Goal: Transaction & Acquisition: Purchase product/service

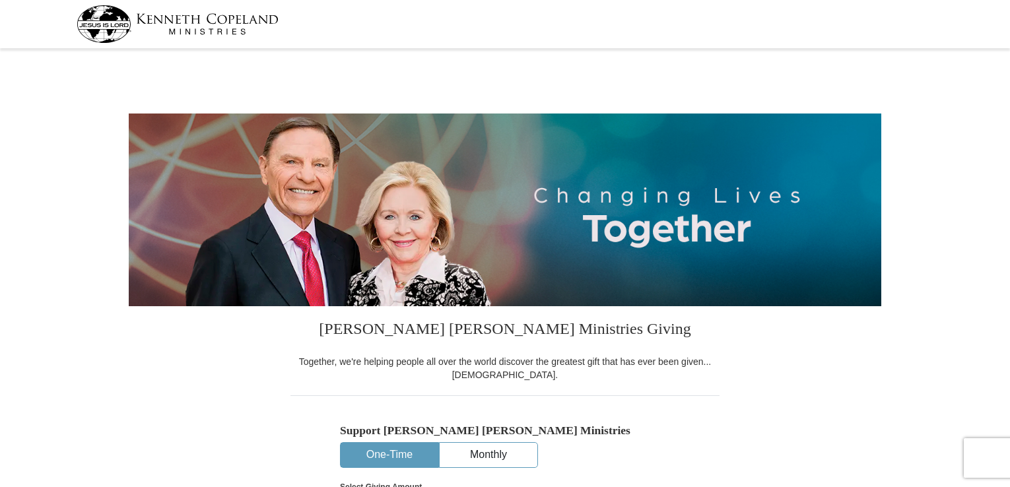
select select "MN"
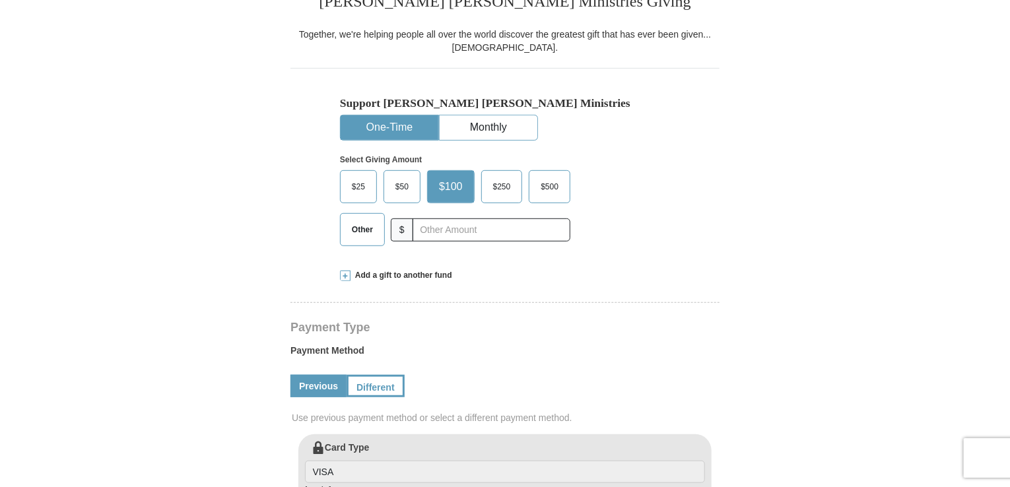
scroll to position [330, 0]
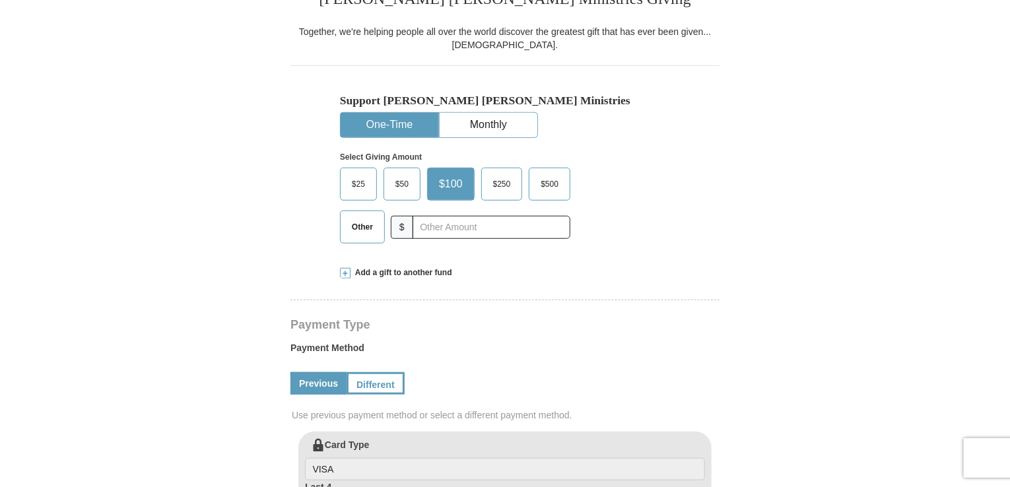
click at [362, 224] on span "Other" at bounding box center [362, 227] width 34 height 20
click at [0, 0] on input "Other" at bounding box center [0, 0] width 0 height 0
click at [362, 224] on span "Other" at bounding box center [365, 227] width 40 height 20
click at [0, 0] on input "Other" at bounding box center [0, 0] width 0 height 0
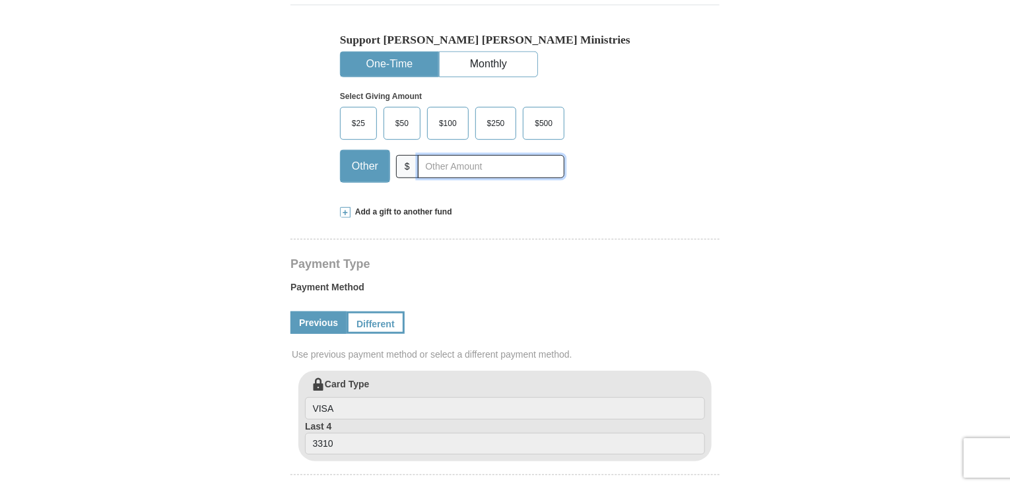
scroll to position [396, 0]
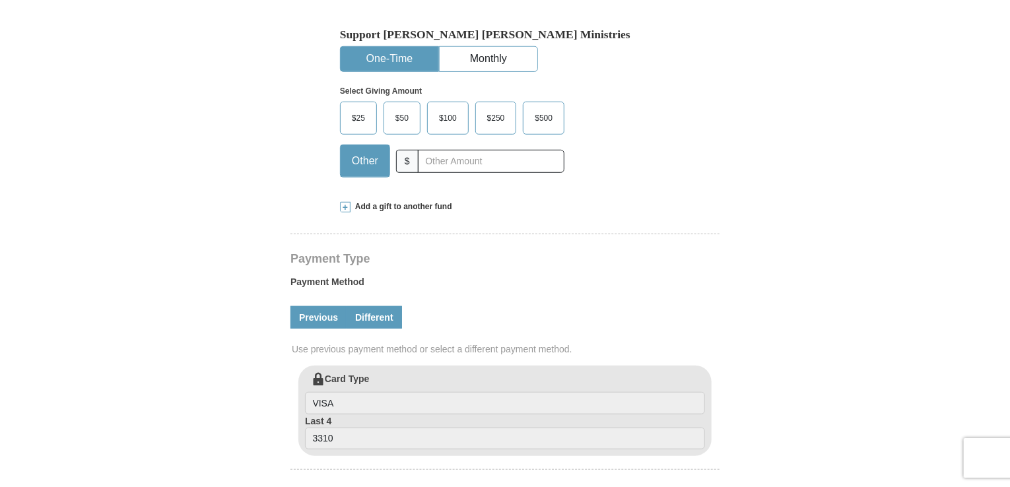
click at [382, 315] on link "Different" at bounding box center [374, 317] width 55 height 22
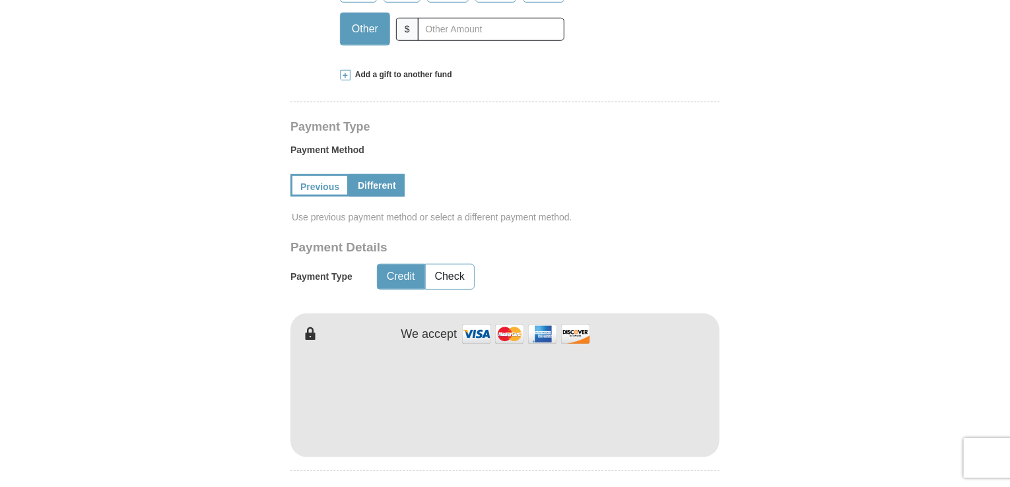
scroll to position [594, 0]
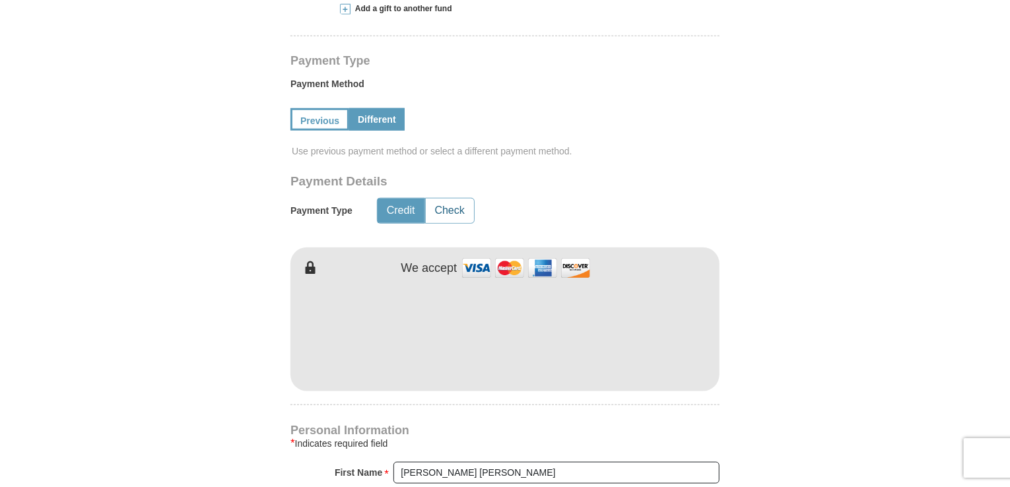
click at [460, 207] on button "Check" at bounding box center [450, 211] width 48 height 24
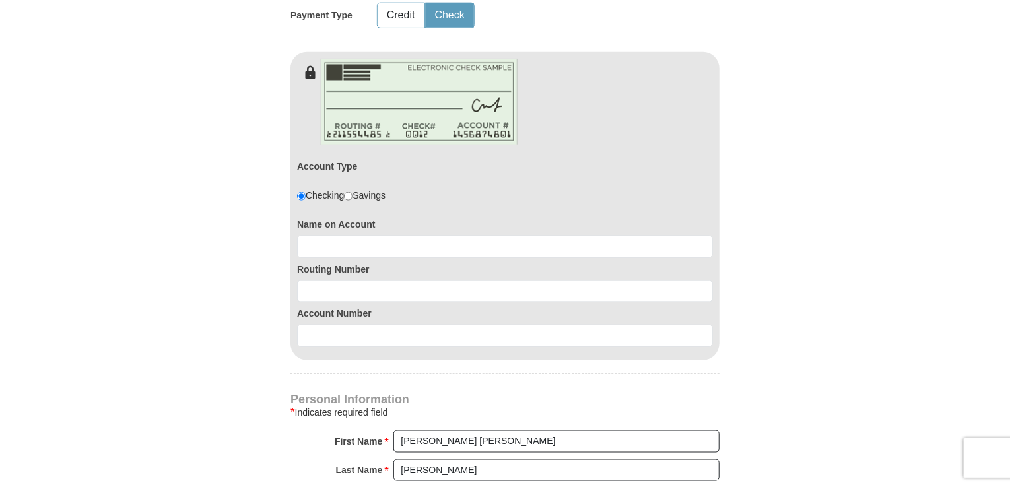
scroll to position [792, 0]
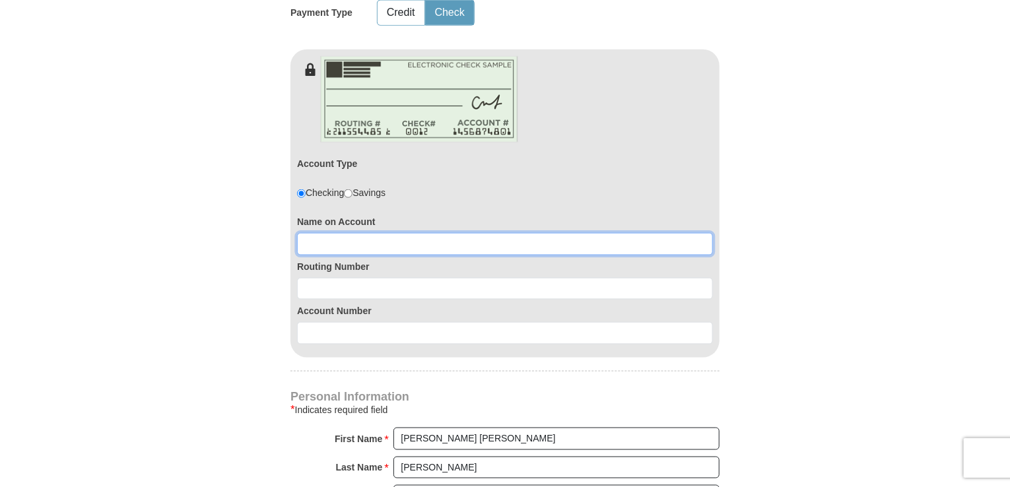
click at [315, 236] on input at bounding box center [505, 244] width 416 height 22
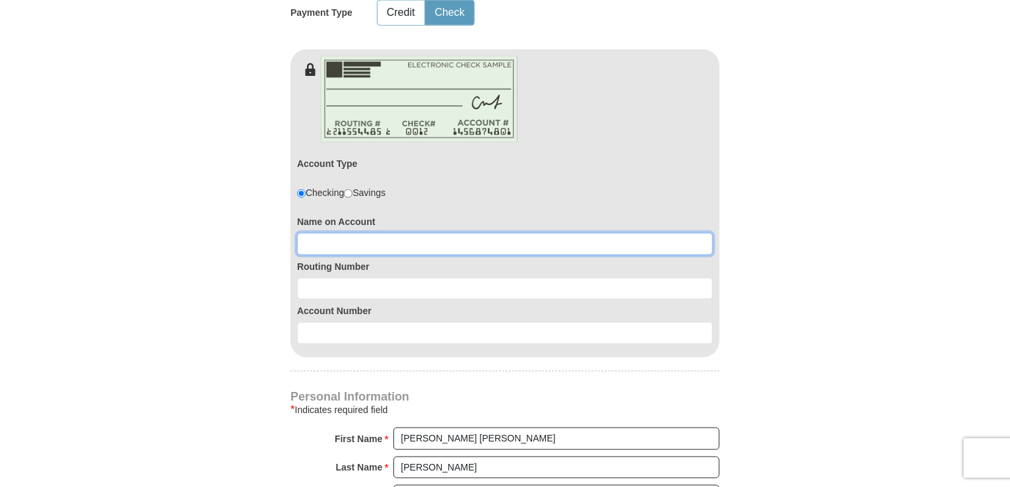
click at [317, 241] on input at bounding box center [505, 244] width 416 height 22
paste input "Mary A Smith"
type input "Mary A Smith"
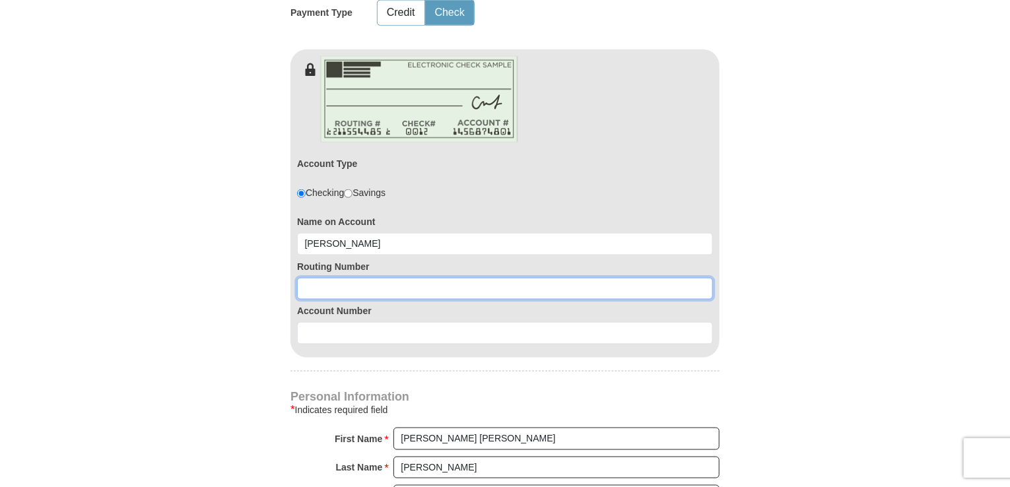
click at [306, 283] on input at bounding box center [505, 289] width 416 height 22
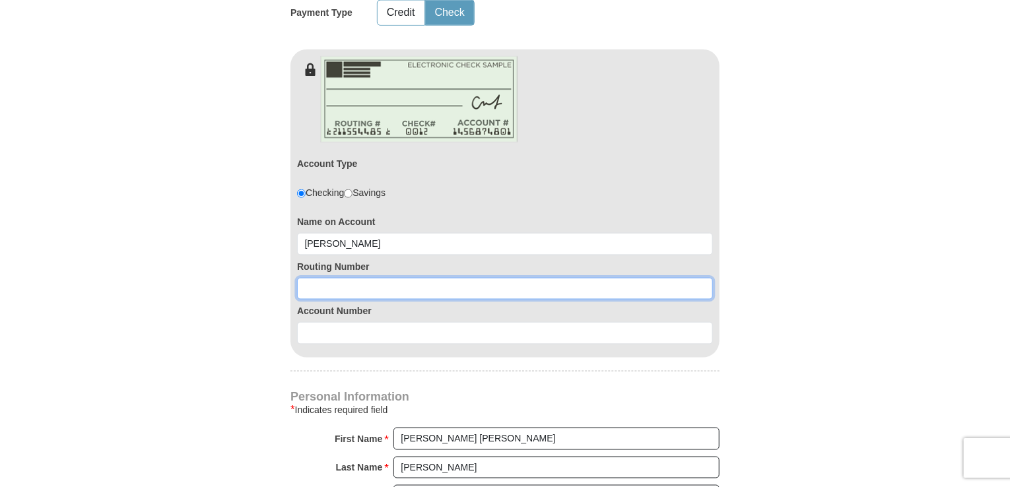
click at [308, 286] on input at bounding box center [505, 289] width 416 height 22
paste input "091914370"
type input "091914370"
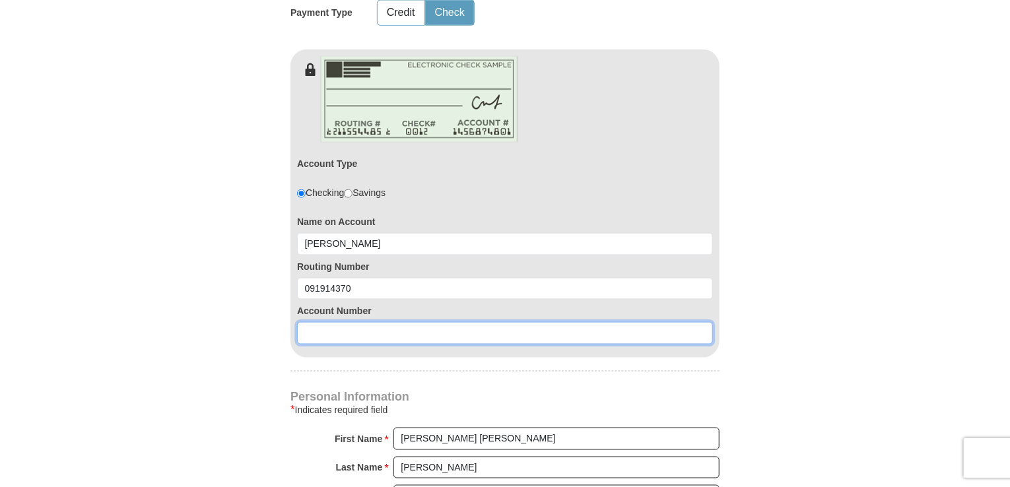
click at [318, 327] on input at bounding box center [505, 333] width 416 height 22
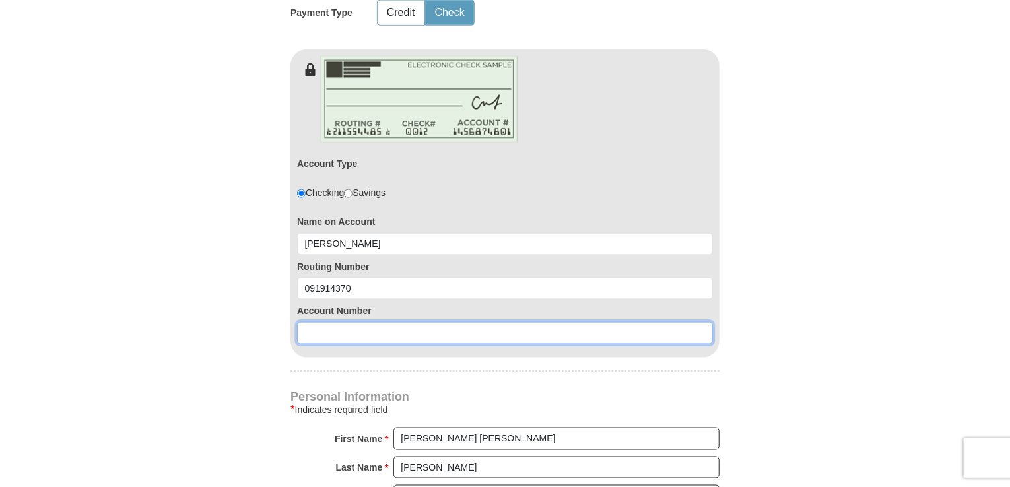
click at [301, 332] on input at bounding box center [505, 333] width 416 height 22
paste input "339784"
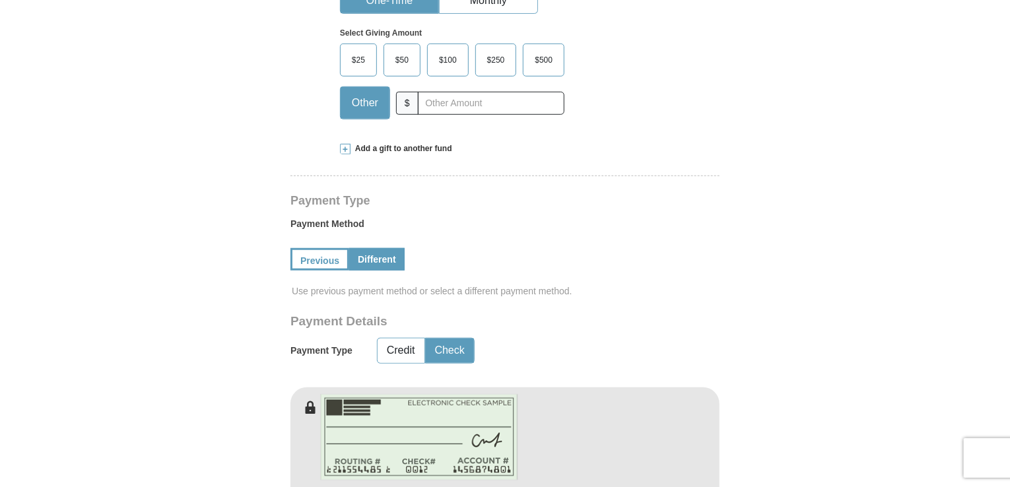
scroll to position [396, 0]
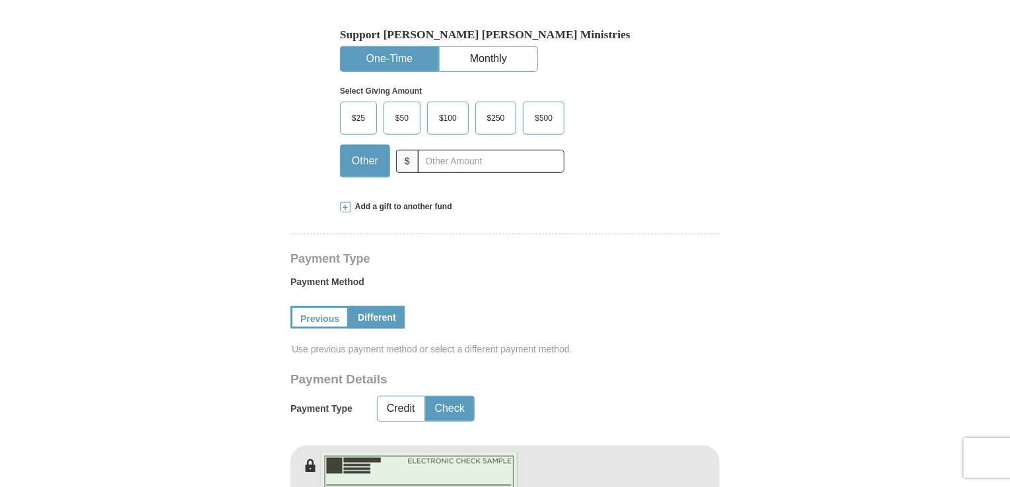
type input "339784"
click at [432, 161] on input "text" at bounding box center [491, 161] width 147 height 23
type input "139"
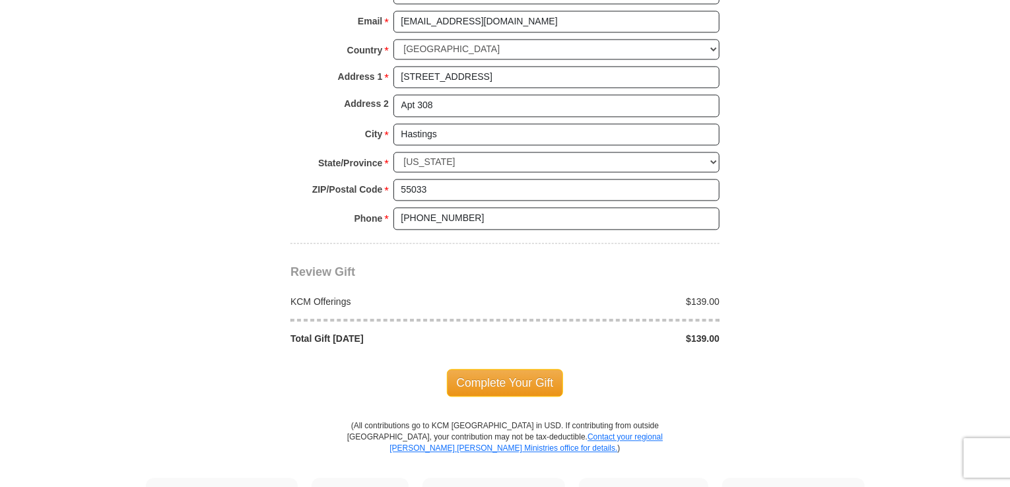
scroll to position [1320, 0]
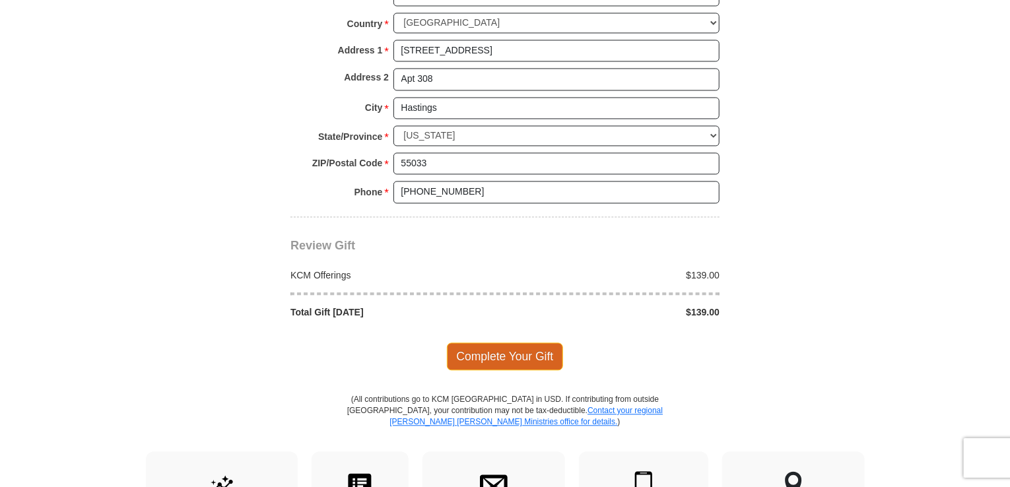
click at [496, 347] on span "Complete Your Gift" at bounding box center [505, 357] width 117 height 28
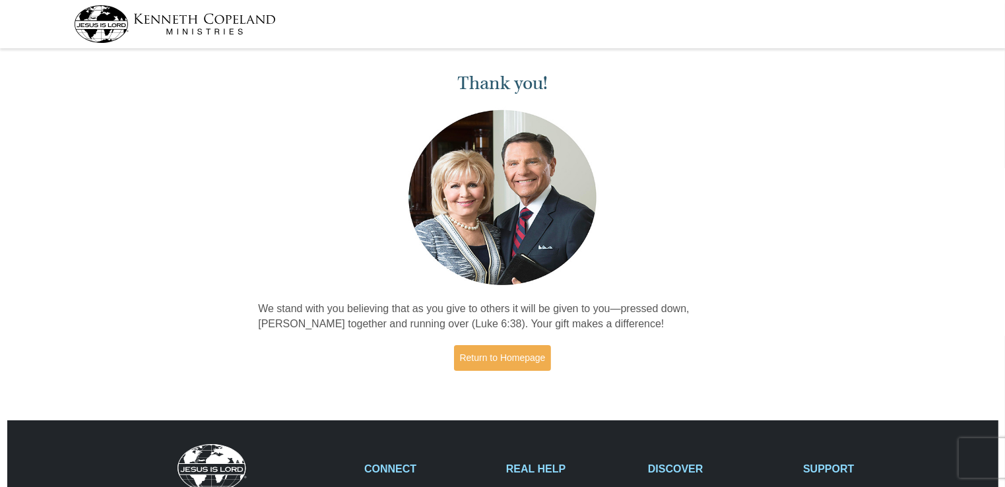
click at [112, 21] on img at bounding box center [175, 24] width 202 height 38
